Goal: Task Accomplishment & Management: Use online tool/utility

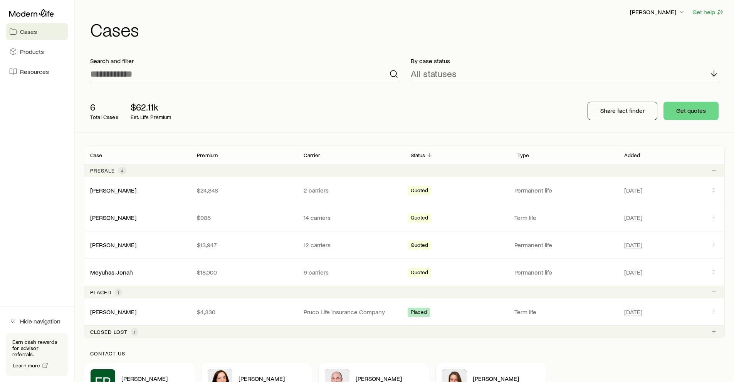
scroll to position [11, 0]
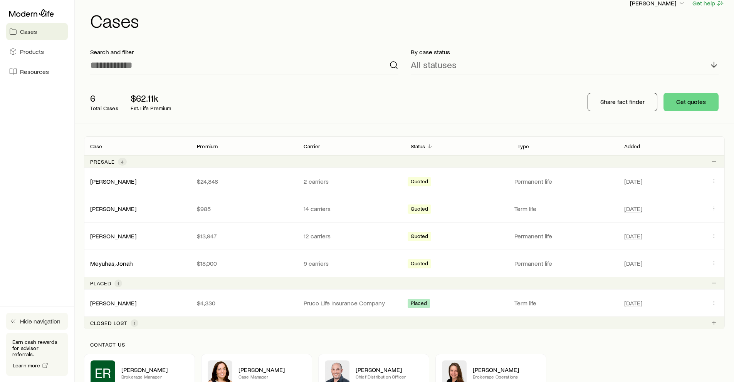
click at [18, 327] on button "Hide navigation" at bounding box center [37, 321] width 62 height 17
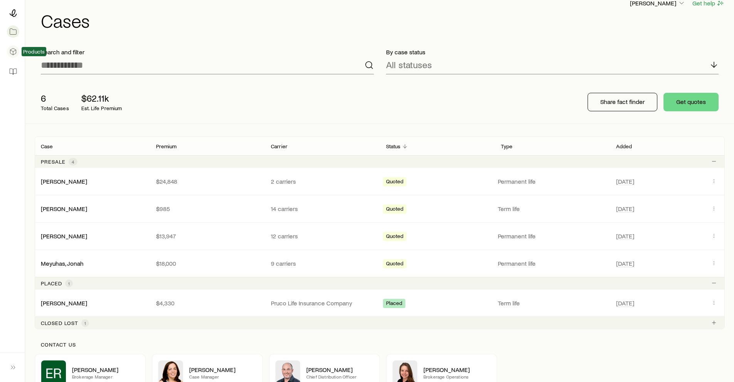
click at [17, 52] on icon at bounding box center [13, 52] width 8 height 8
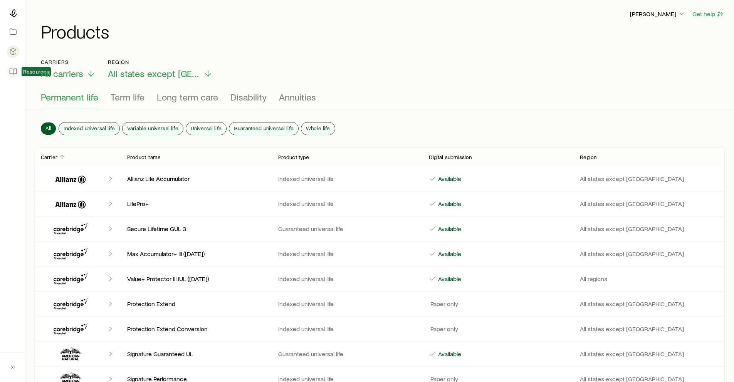
click at [12, 68] on icon at bounding box center [13, 72] width 8 height 8
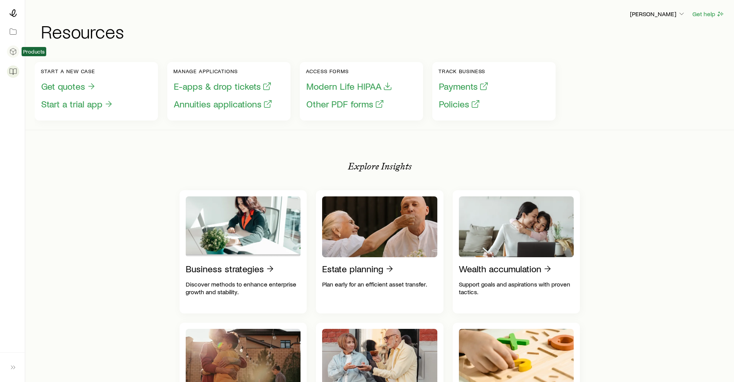
click at [12, 52] on icon at bounding box center [13, 52] width 8 height 8
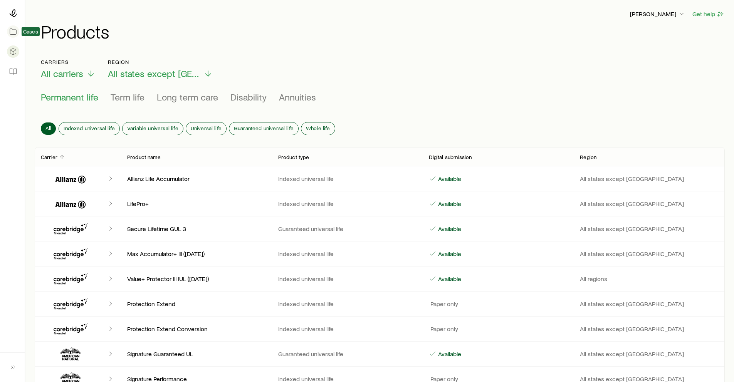
click at [11, 35] on icon at bounding box center [13, 32] width 8 height 8
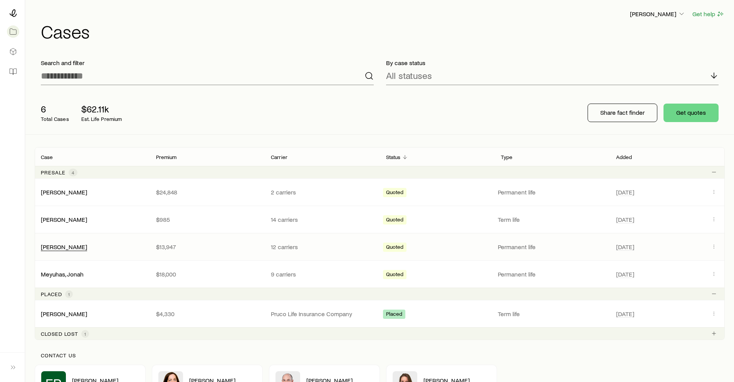
click at [52, 250] on div "[PERSON_NAME]" at bounding box center [64, 247] width 46 height 8
click at [712, 245] on icon "Client cases" at bounding box center [714, 246] width 6 height 6
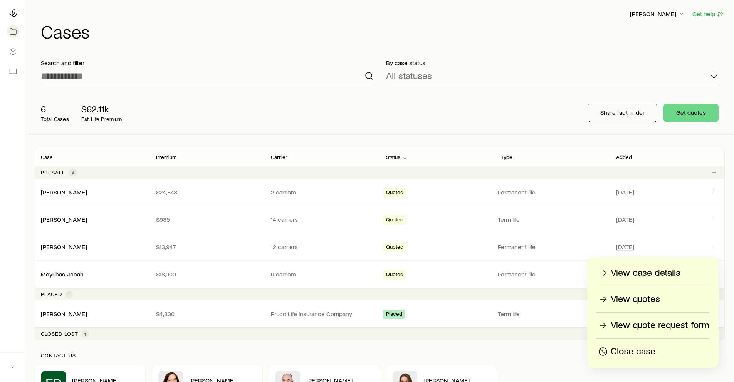
click at [679, 272] on p "View case details" at bounding box center [646, 273] width 70 height 12
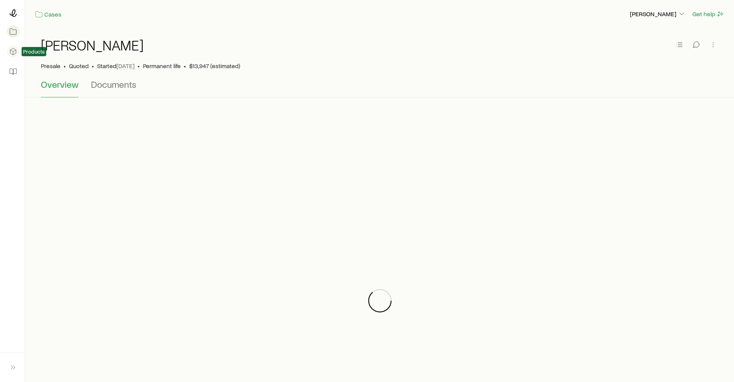
click at [12, 50] on icon at bounding box center [13, 52] width 8 height 8
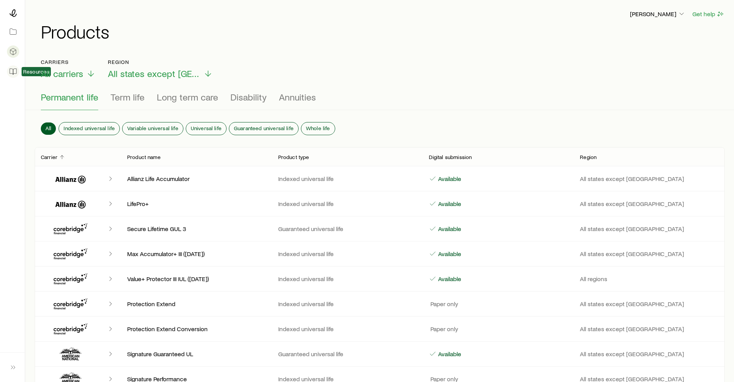
click at [18, 70] on link at bounding box center [12, 71] width 12 height 17
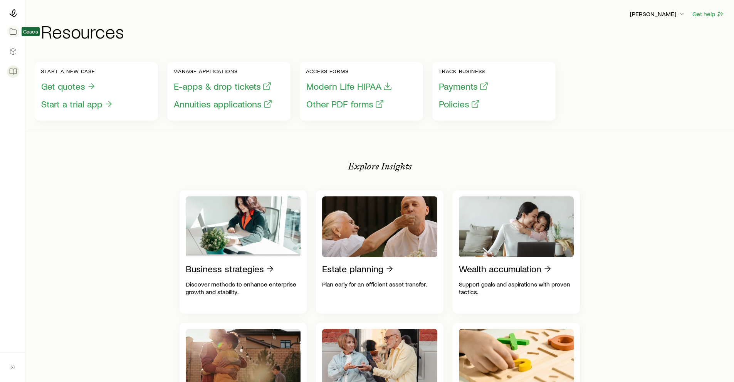
click at [13, 32] on icon at bounding box center [13, 32] width 8 height 8
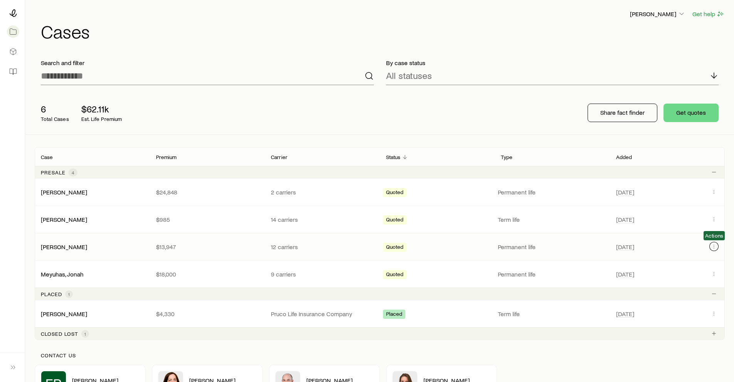
click at [716, 249] on icon "Client cases" at bounding box center [714, 246] width 6 height 6
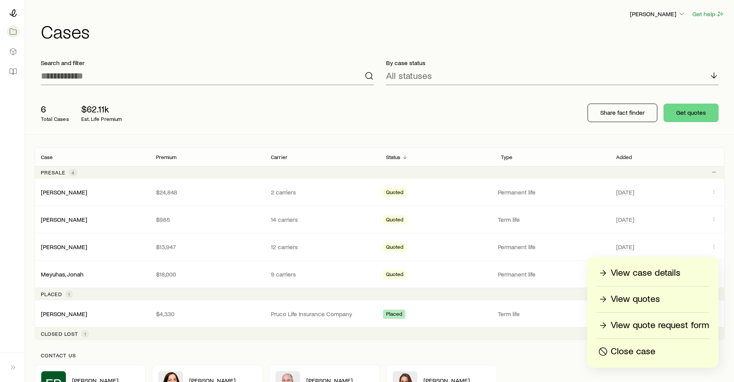
click at [655, 300] on p "View quotes" at bounding box center [635, 299] width 49 height 12
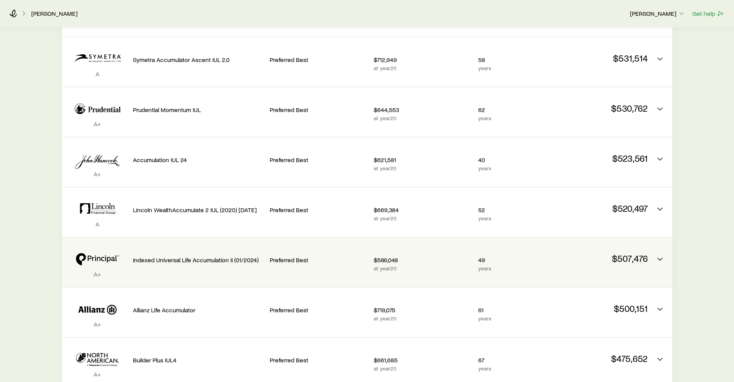
scroll to position [445, 0]
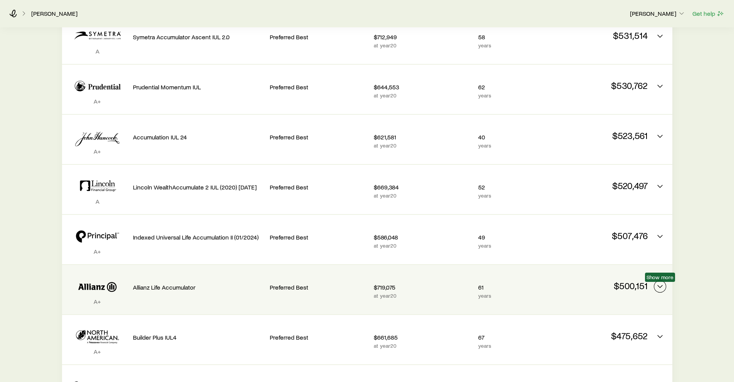
click at [660, 285] on icon "Permanent quotes" at bounding box center [659, 286] width 9 height 9
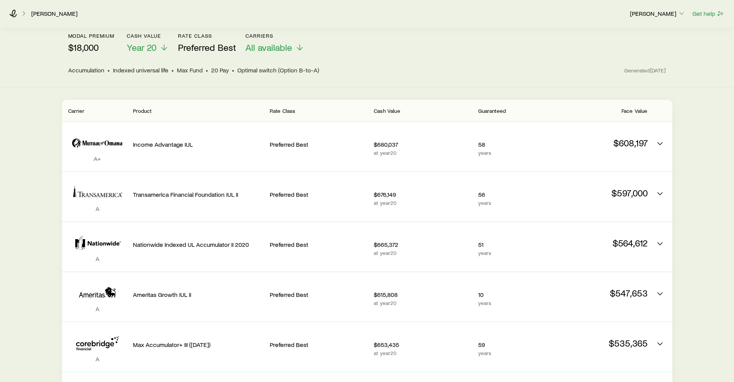
scroll to position [0, 0]
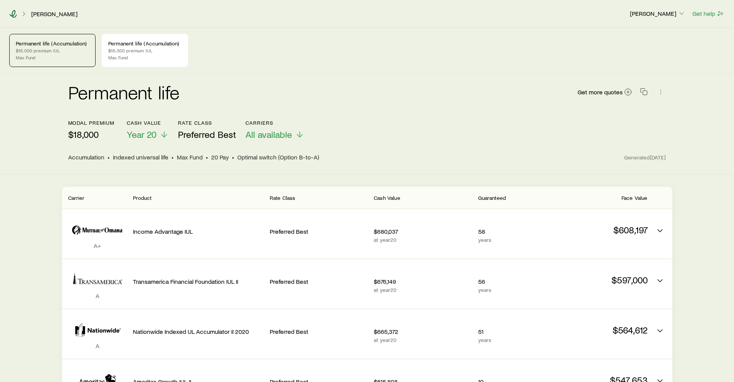
click at [15, 16] on icon at bounding box center [13, 14] width 8 height 8
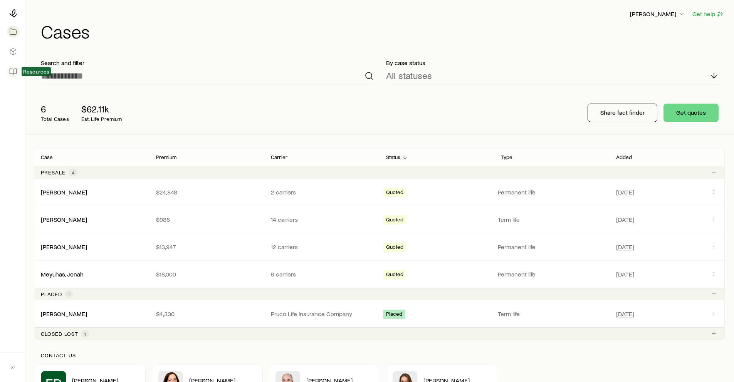
click at [14, 68] on icon at bounding box center [13, 72] width 8 height 8
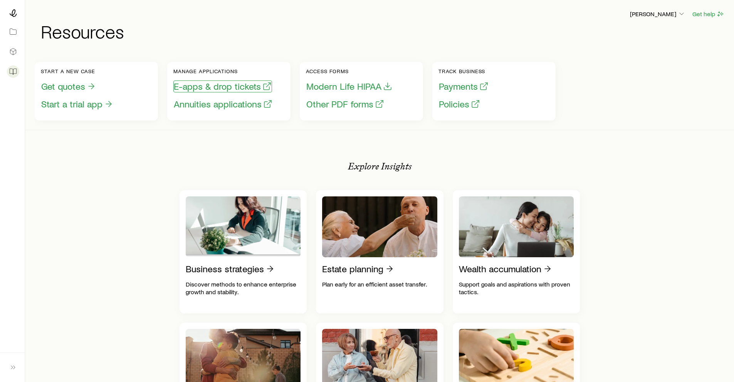
click at [230, 88] on button "E-apps & drop tickets" at bounding box center [222, 87] width 99 height 12
click at [240, 82] on button "E-apps & drop tickets" at bounding box center [222, 87] width 99 height 12
